Goal: Task Accomplishment & Management: Use online tool/utility

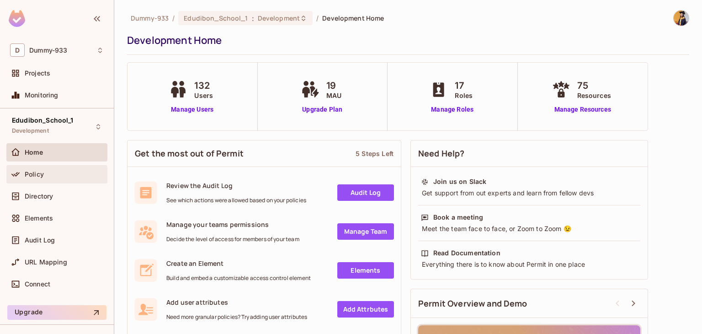
click at [28, 176] on span "Policy" at bounding box center [34, 174] width 19 height 7
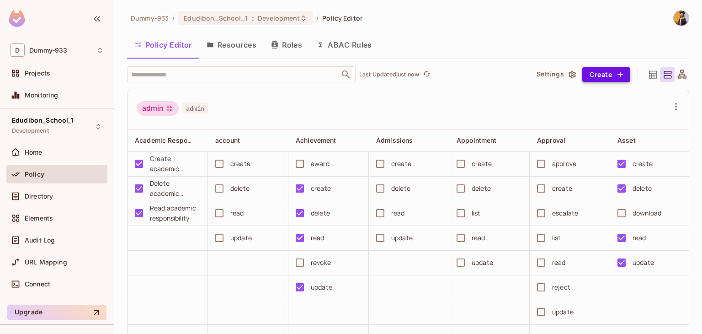
click at [602, 74] on button "Create" at bounding box center [607, 74] width 48 height 15
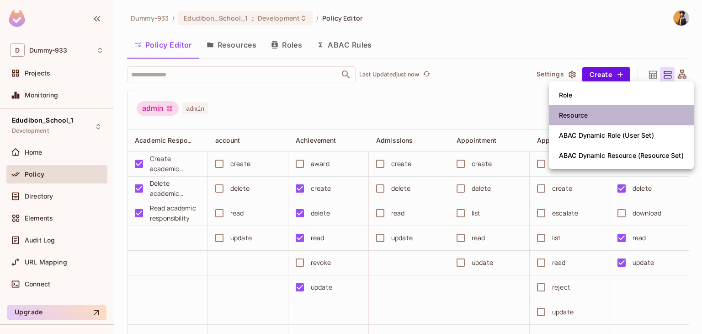
click at [567, 117] on div "Resource" at bounding box center [573, 115] width 29 height 9
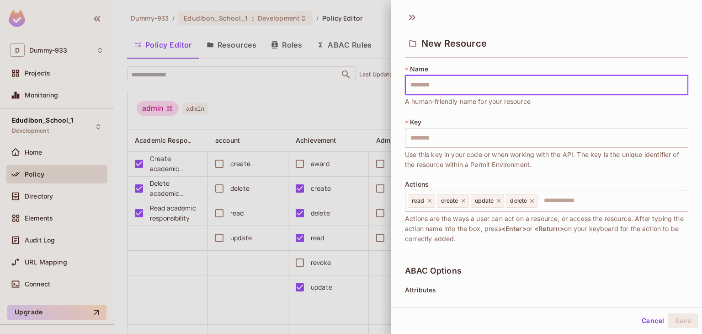
type input "**********"
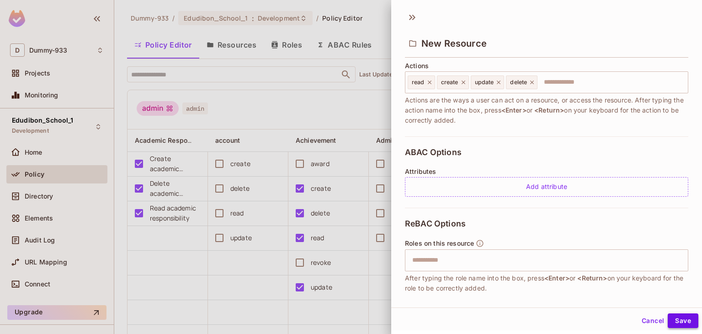
type input "**********"
click at [675, 317] on button "Save" at bounding box center [683, 320] width 31 height 15
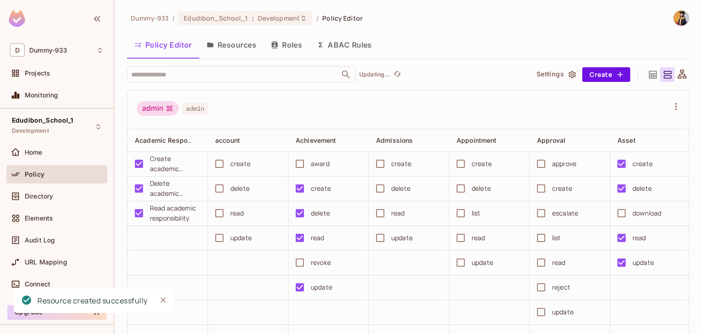
scroll to position [322, 0]
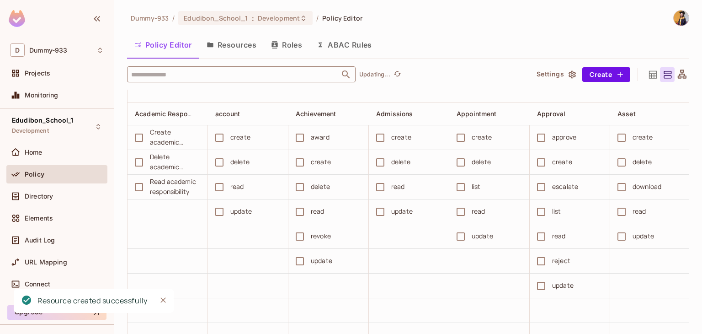
click at [204, 75] on input "text" at bounding box center [233, 74] width 209 height 16
click at [185, 71] on input "text" at bounding box center [233, 74] width 209 height 16
paste input "**********"
type input "**********"
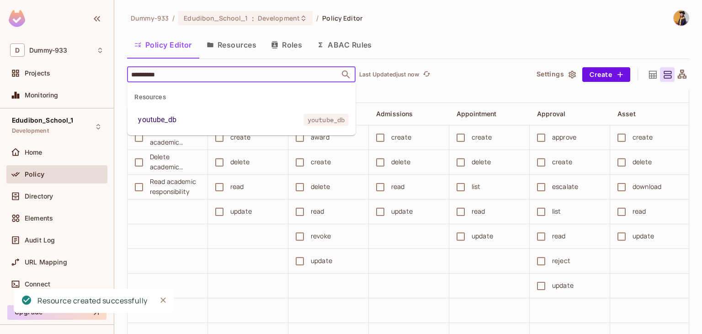
click at [167, 118] on div "youtube_db" at bounding box center [157, 119] width 38 height 11
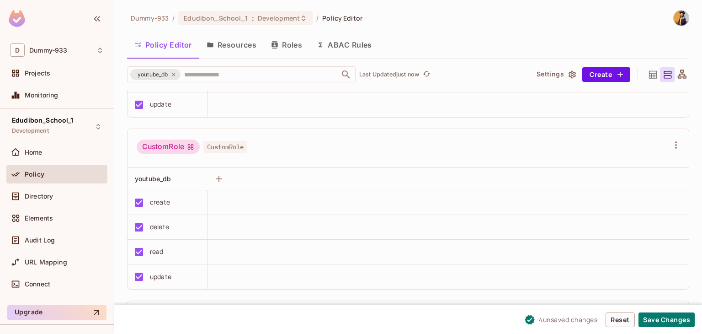
scroll to position [214, 0]
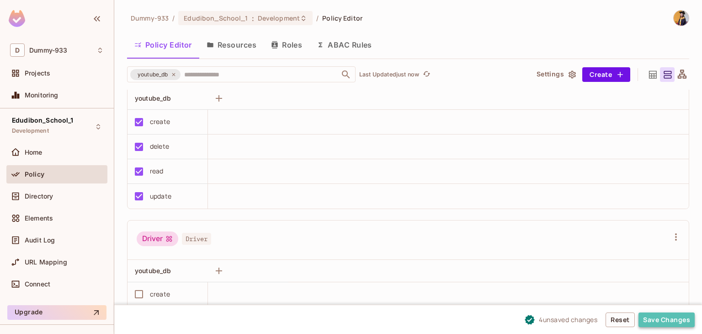
click at [648, 315] on button "Save Changes" at bounding box center [667, 319] width 56 height 15
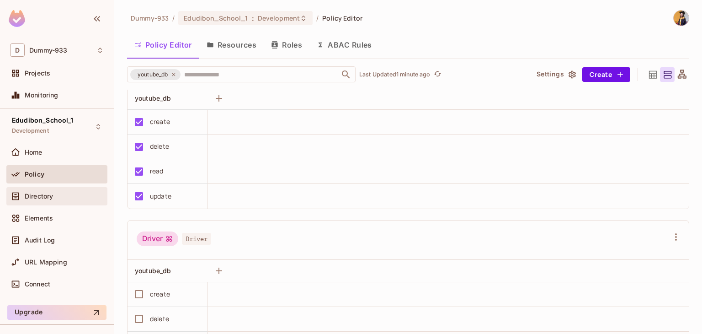
click at [32, 197] on span "Directory" at bounding box center [39, 195] width 28 height 7
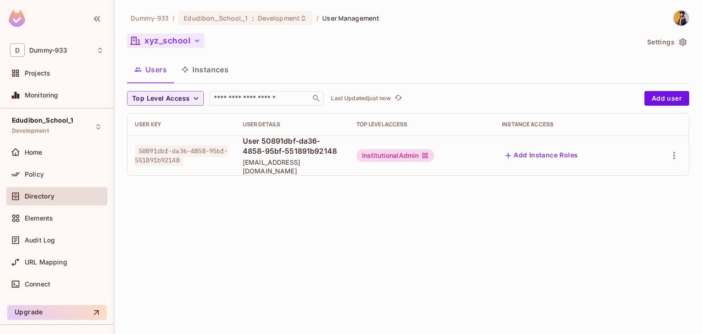
click at [176, 39] on button "xyz_school" at bounding box center [165, 40] width 77 height 15
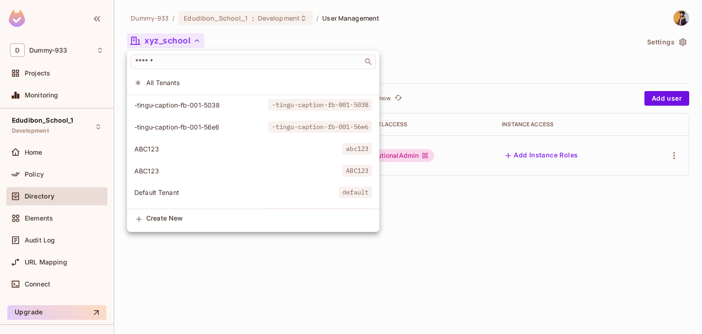
click at [197, 240] on div at bounding box center [351, 167] width 702 height 334
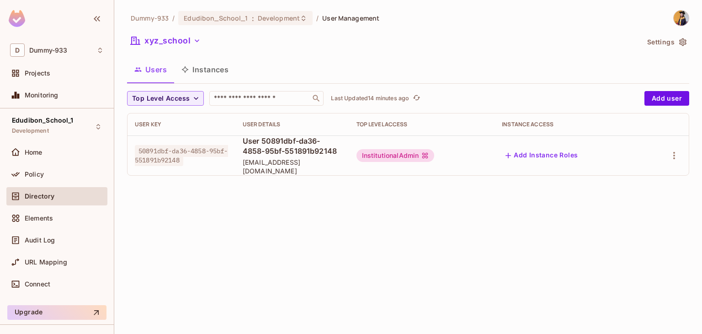
click at [362, 200] on div "Dummy-933 / Edudibon_School_1 : Development / User Management xyz_school Settin…" at bounding box center [408, 167] width 588 height 334
click at [357, 227] on div "Dummy-933 / Edudibon_School_1 : Development / User Management xyz_school Settin…" at bounding box center [408, 167] width 588 height 334
click at [163, 40] on button "xyz_school" at bounding box center [165, 40] width 77 height 15
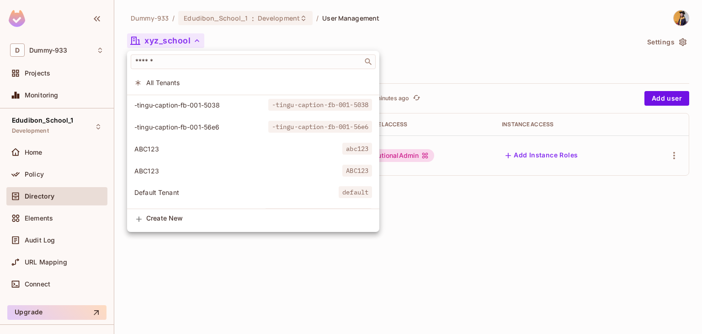
click at [172, 239] on div at bounding box center [351, 167] width 702 height 334
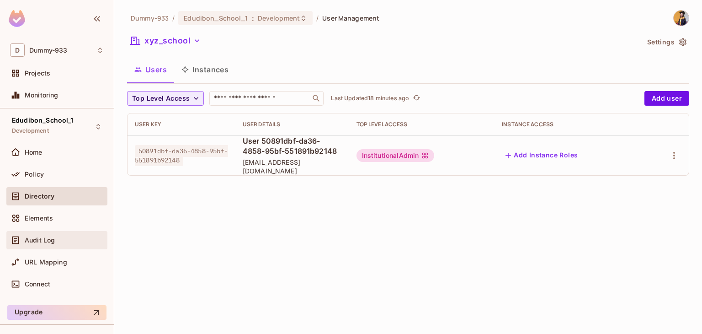
click at [37, 236] on span "Audit Log" at bounding box center [40, 239] width 30 height 7
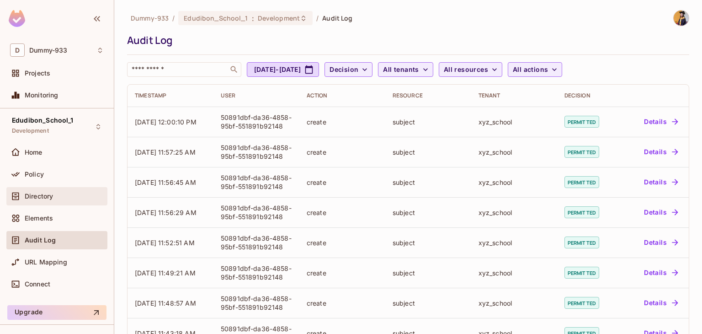
click at [42, 200] on div "Directory" at bounding box center [57, 196] width 94 height 11
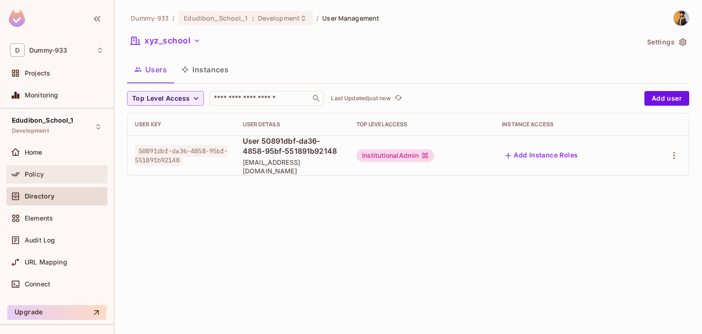
click at [31, 175] on span "Policy" at bounding box center [34, 174] width 19 height 7
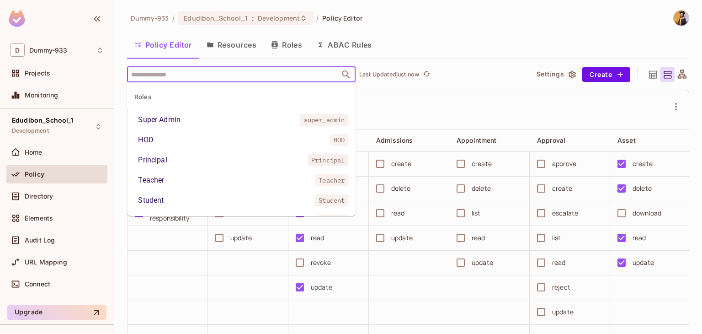
click at [208, 79] on input "text" at bounding box center [233, 74] width 209 height 16
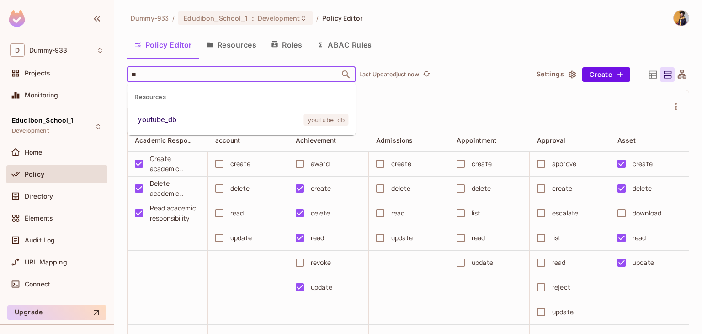
type input "***"
click at [170, 118] on div "youtube_db" at bounding box center [157, 119] width 38 height 11
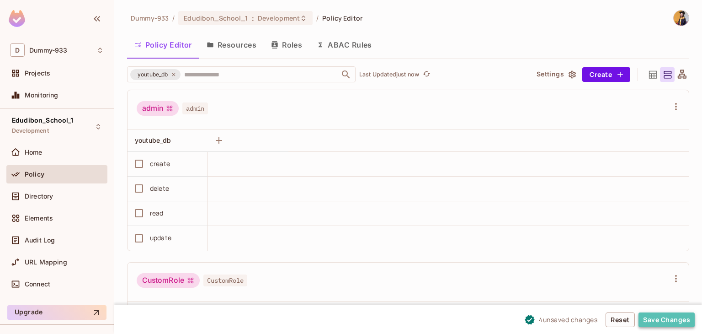
click at [671, 321] on button "Save Changes" at bounding box center [667, 319] width 56 height 15
click at [653, 320] on button "Save Changes" at bounding box center [667, 319] width 56 height 15
